Goal: Task Accomplishment & Management: Use online tool/utility

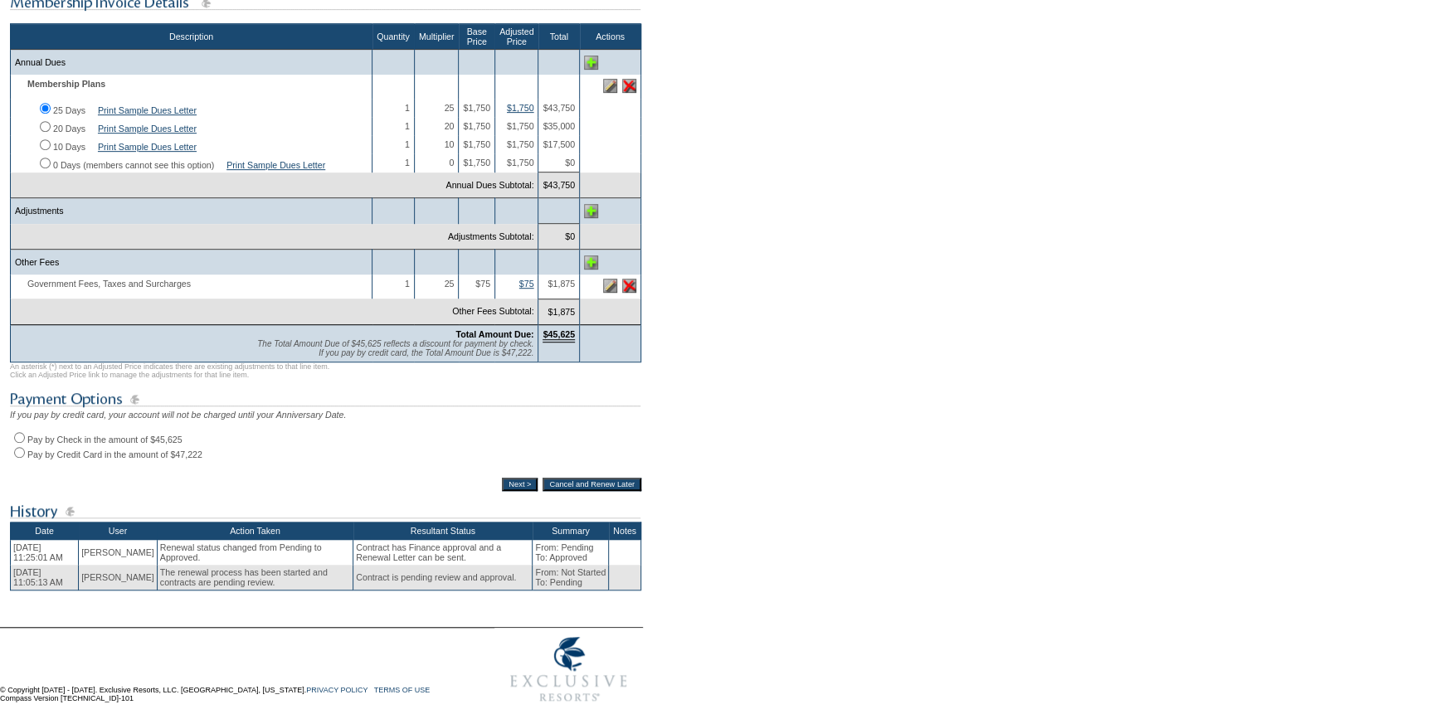
scroll to position [359, 0]
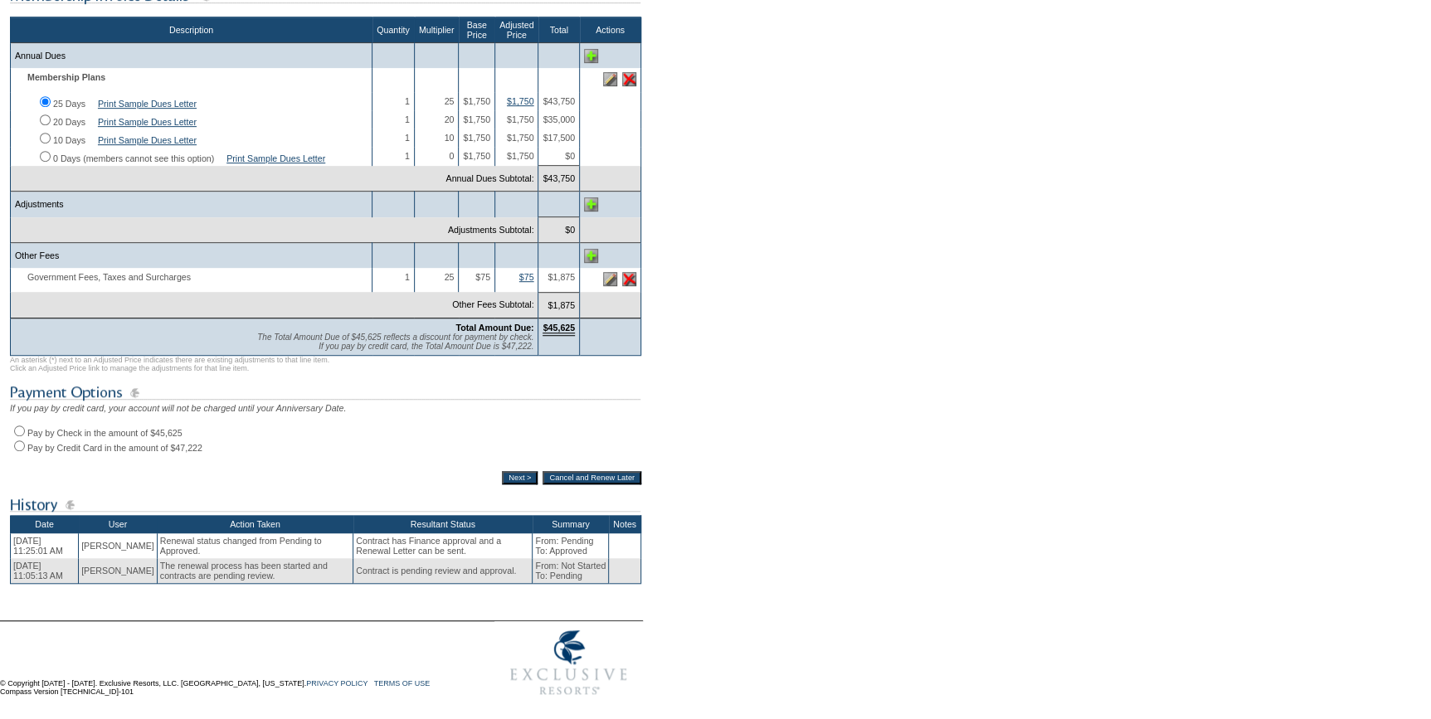
drag, startPoint x: 17, startPoint y: 426, endPoint x: 26, endPoint y: 430, distance: 10.0
click at [17, 426] on input "Pay by Check in the amount of $45,625" at bounding box center [19, 431] width 11 height 11
radio input "true"
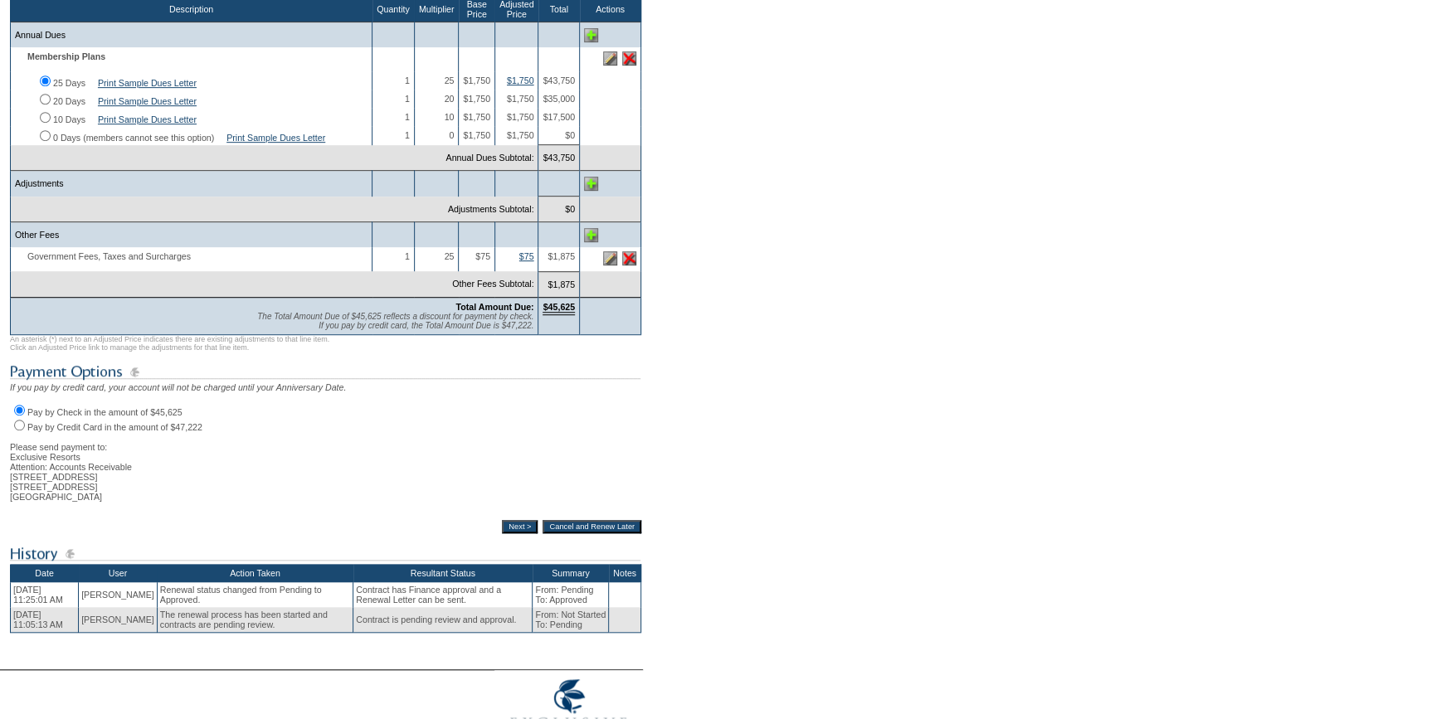
click at [507, 533] on input "Next >" at bounding box center [520, 526] width 36 height 13
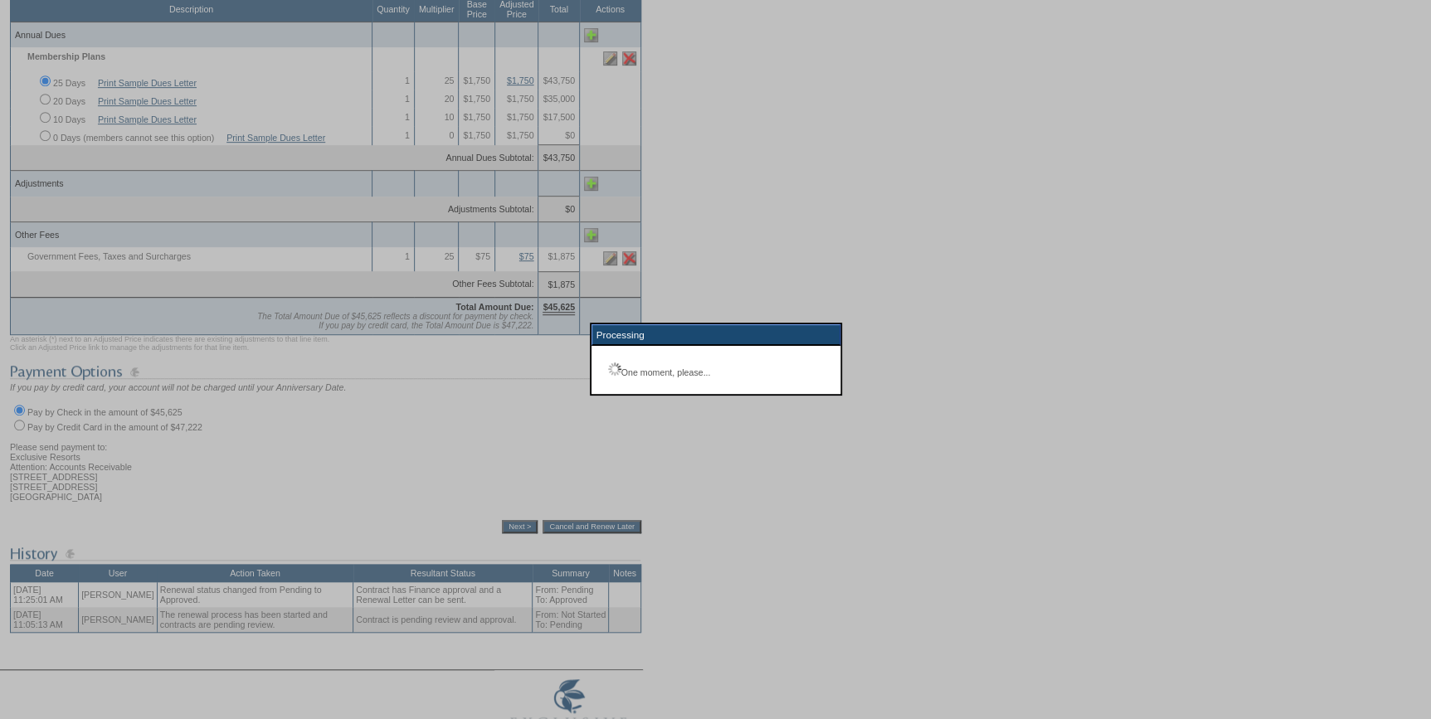
scroll to position [119, 0]
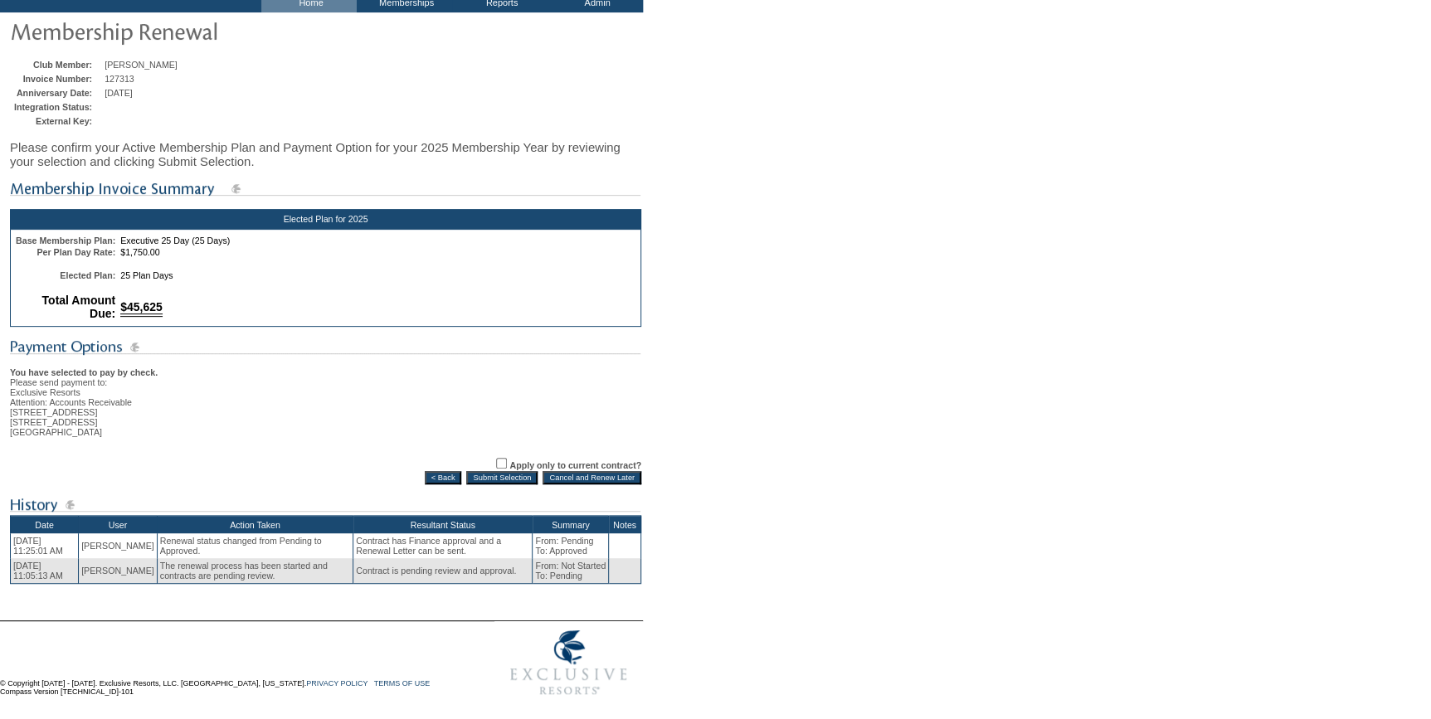
click at [498, 474] on input "Submit Selection" at bounding box center [501, 477] width 71 height 13
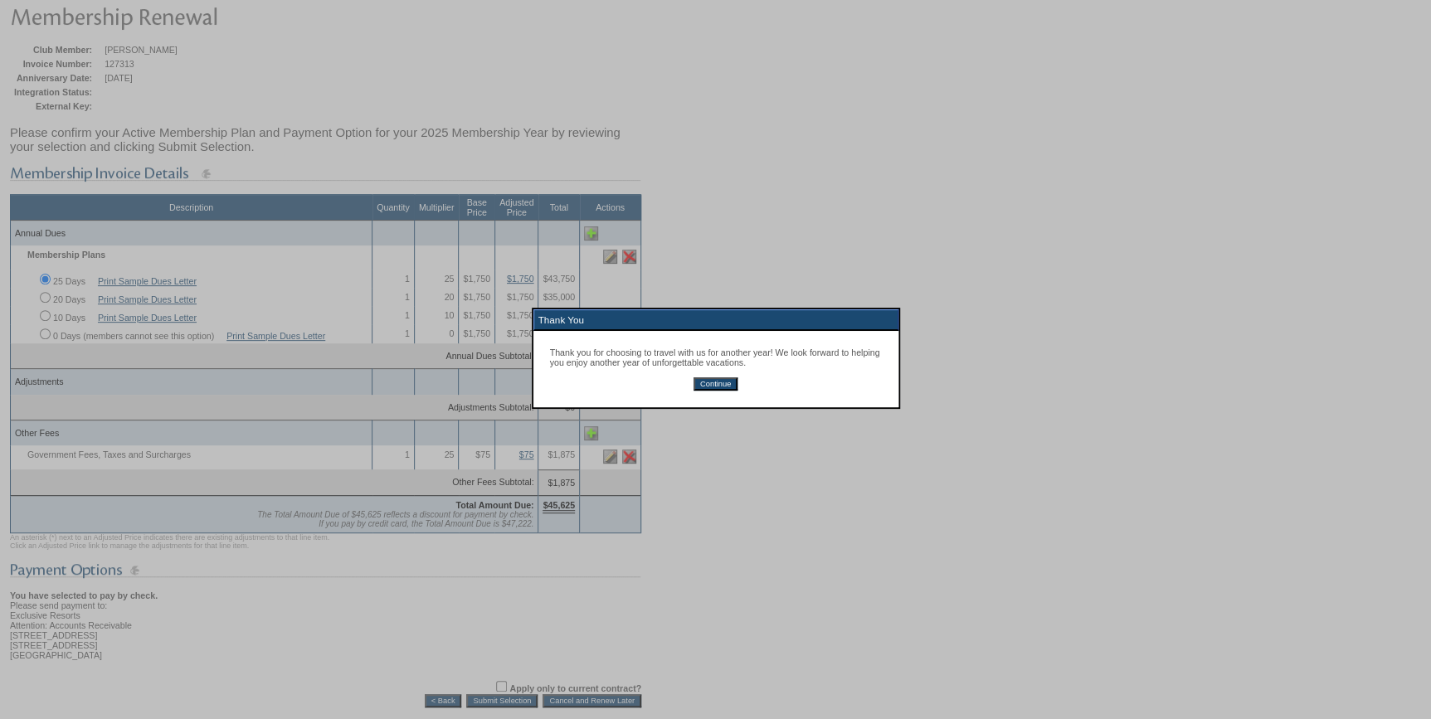
click at [713, 391] on input "Continue" at bounding box center [715, 383] width 44 height 13
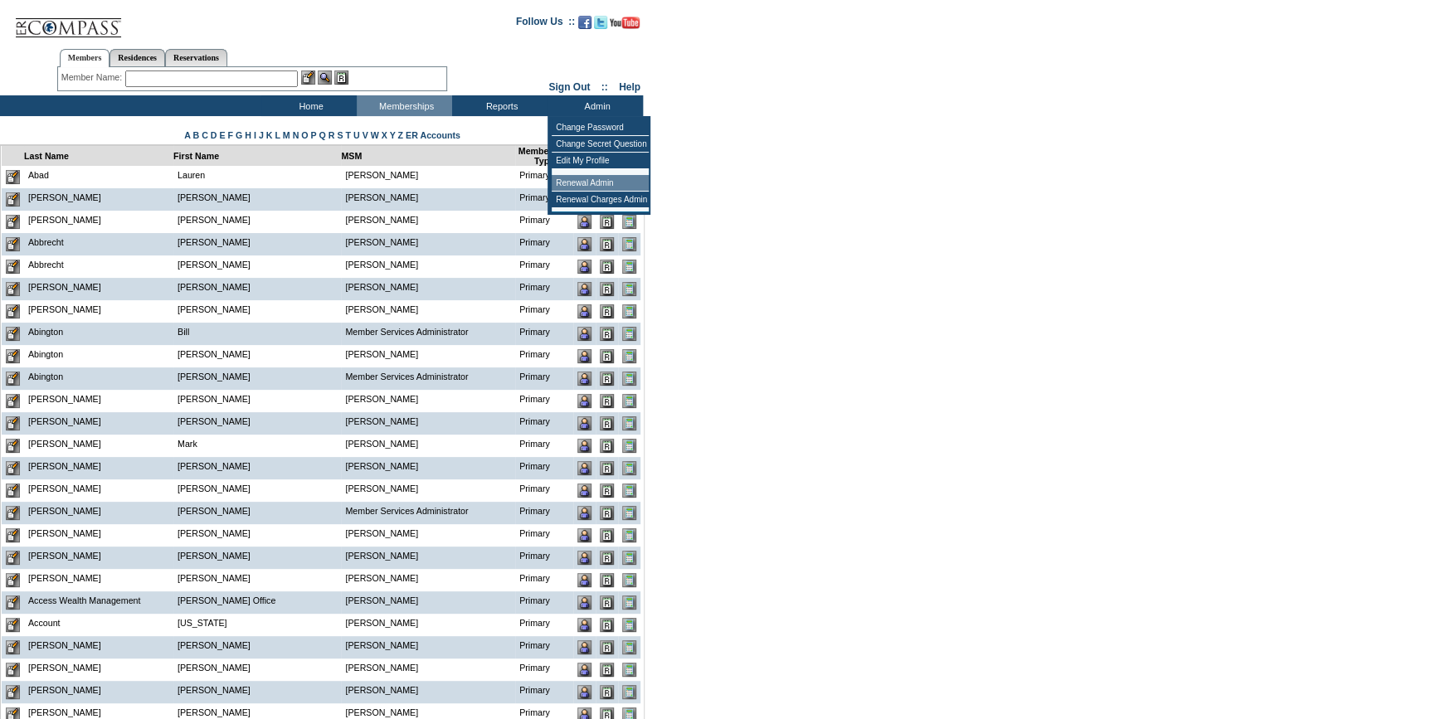
click at [586, 179] on td "Renewal Admin" at bounding box center [600, 183] width 97 height 17
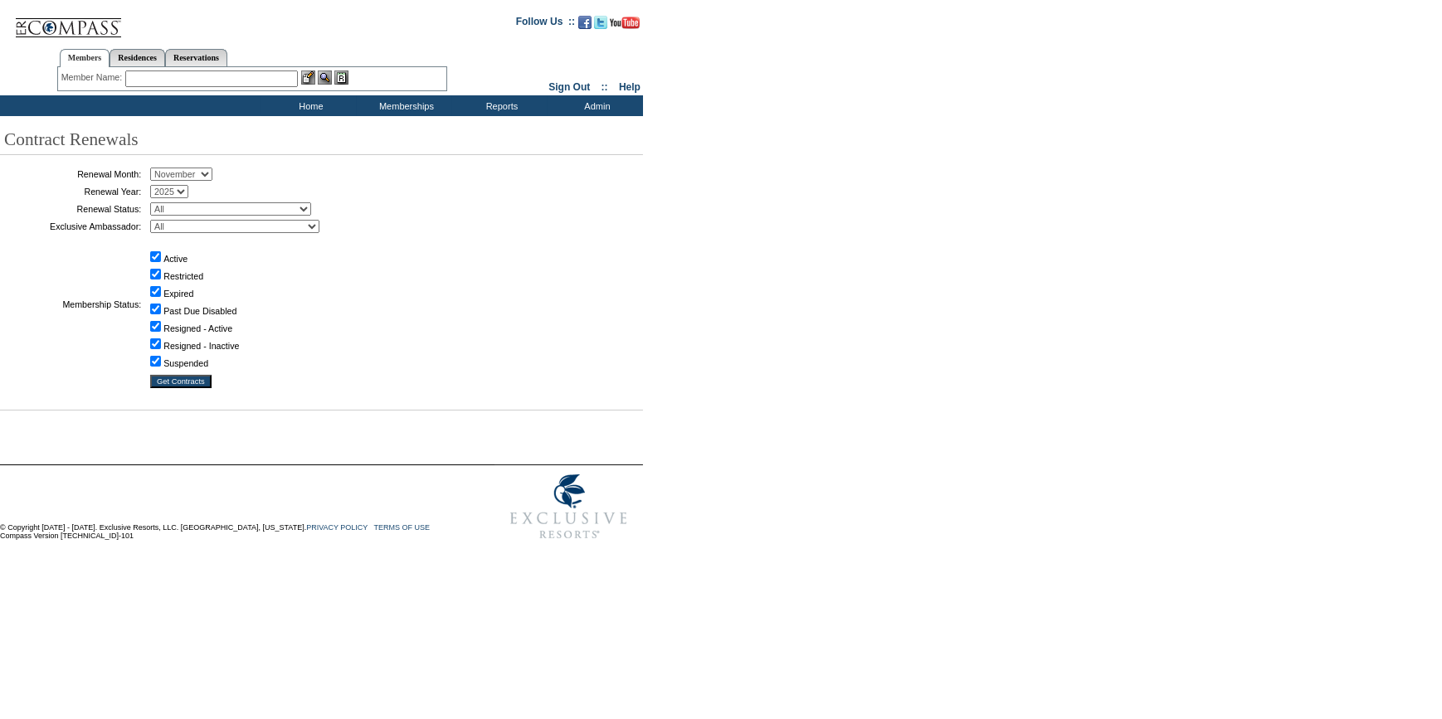
click at [169, 174] on select "January February March April May June July August September October November De…" at bounding box center [181, 174] width 62 height 13
select select "9"
click at [156, 168] on select "January February March April May June July August September October November De…" at bounding box center [181, 174] width 62 height 13
click at [221, 202] on select "All Not Started Pending Approved Election Made Election Changed No Response Man…" at bounding box center [230, 208] width 161 height 13
select select "5"
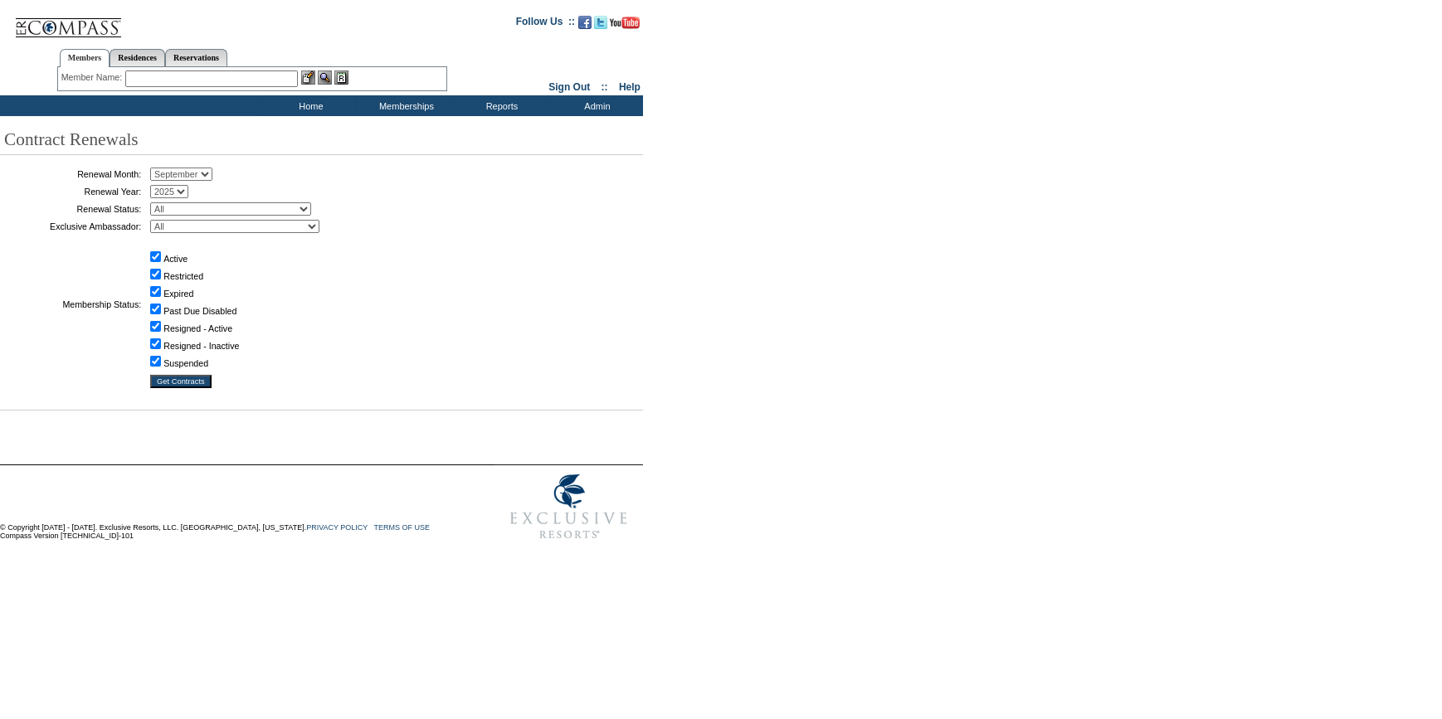
click at [156, 202] on select "All Not Started Pending Approved Election Made Election Changed No Response Man…" at bounding box center [230, 208] width 161 height 13
click at [192, 378] on input "Get Contracts" at bounding box center [180, 381] width 61 height 13
